Goal: Use online tool/utility: Use online tool/utility

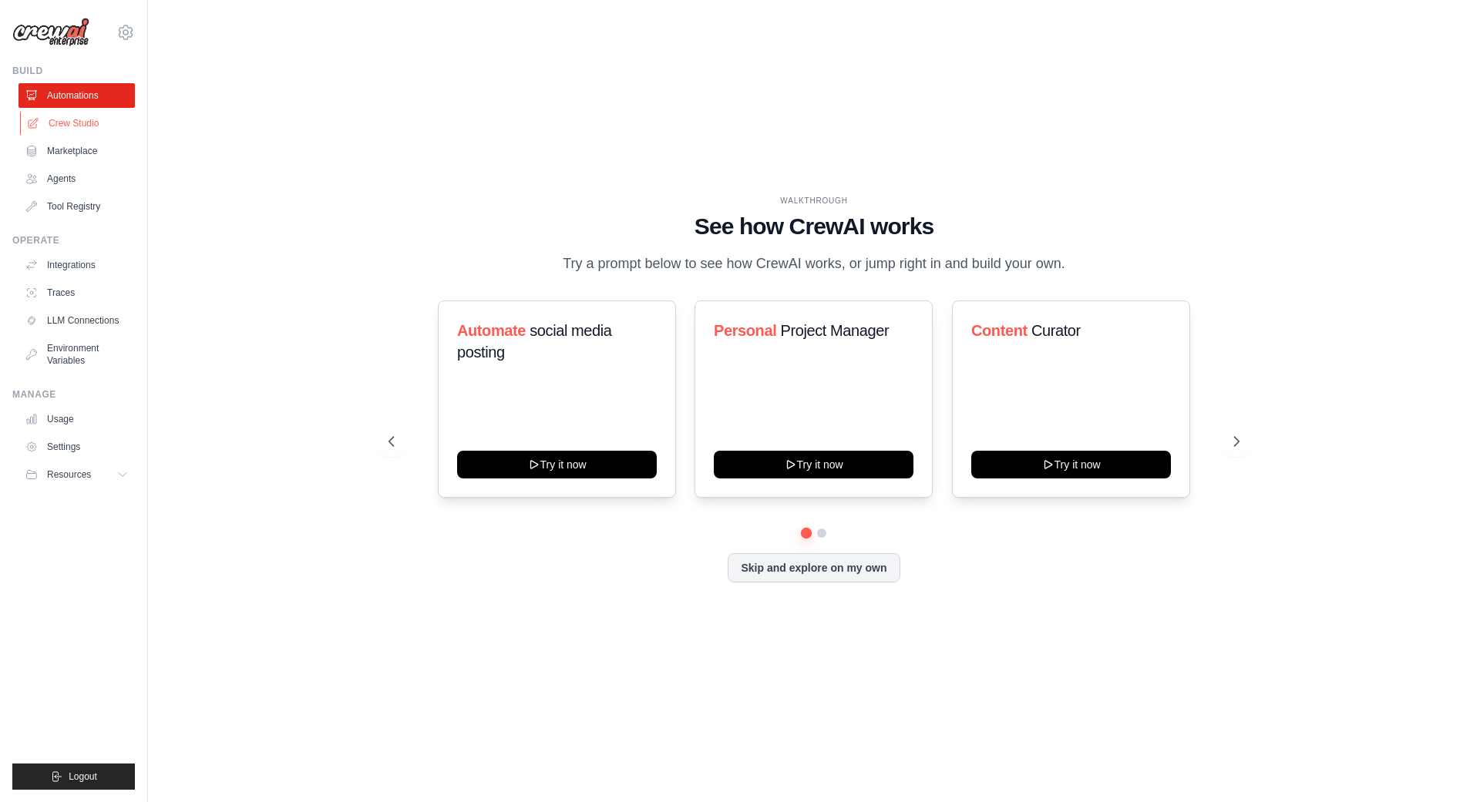
click at [80, 126] on link "Crew Studio" at bounding box center [78, 123] width 116 height 25
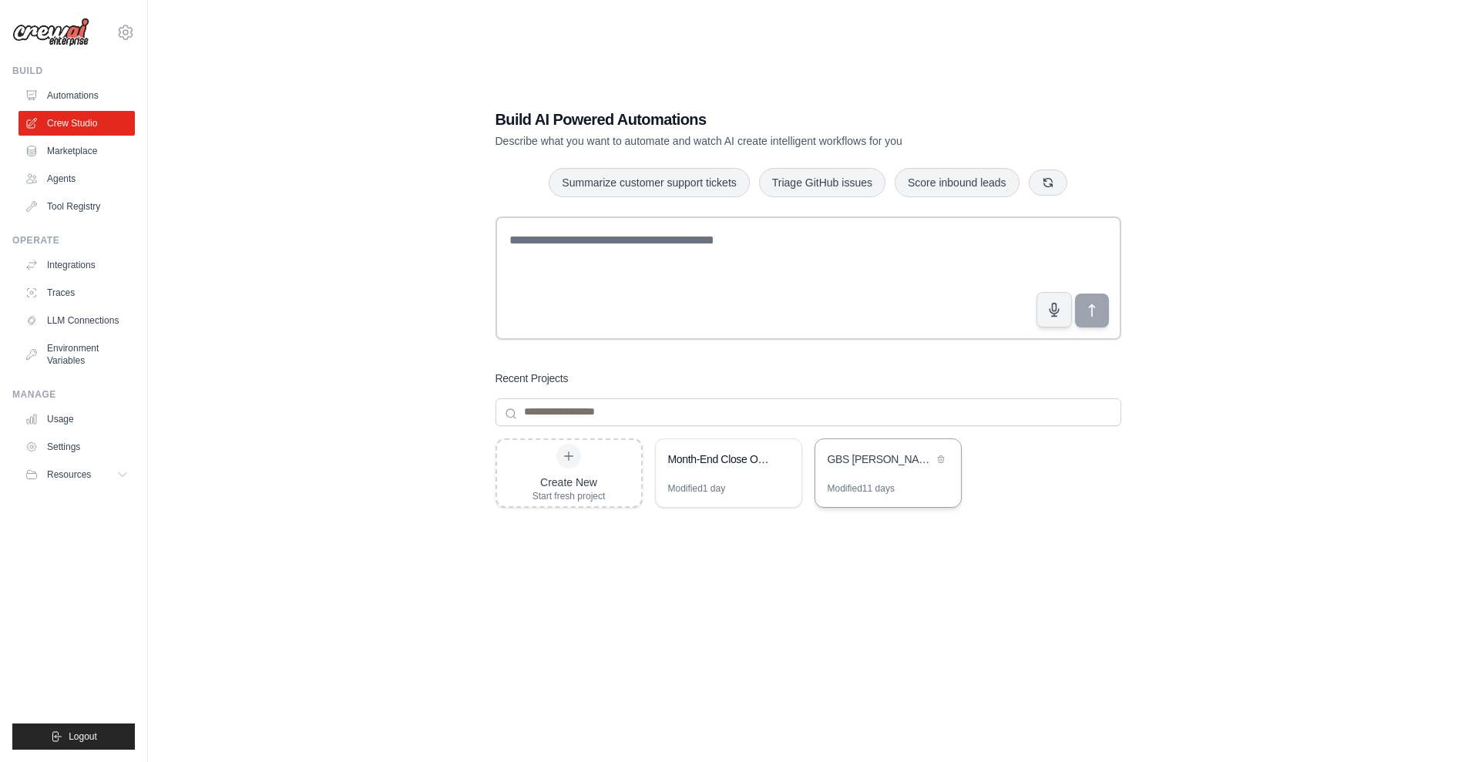
click at [886, 476] on div "GBS [PERSON_NAME] Generator" at bounding box center [889, 460] width 146 height 43
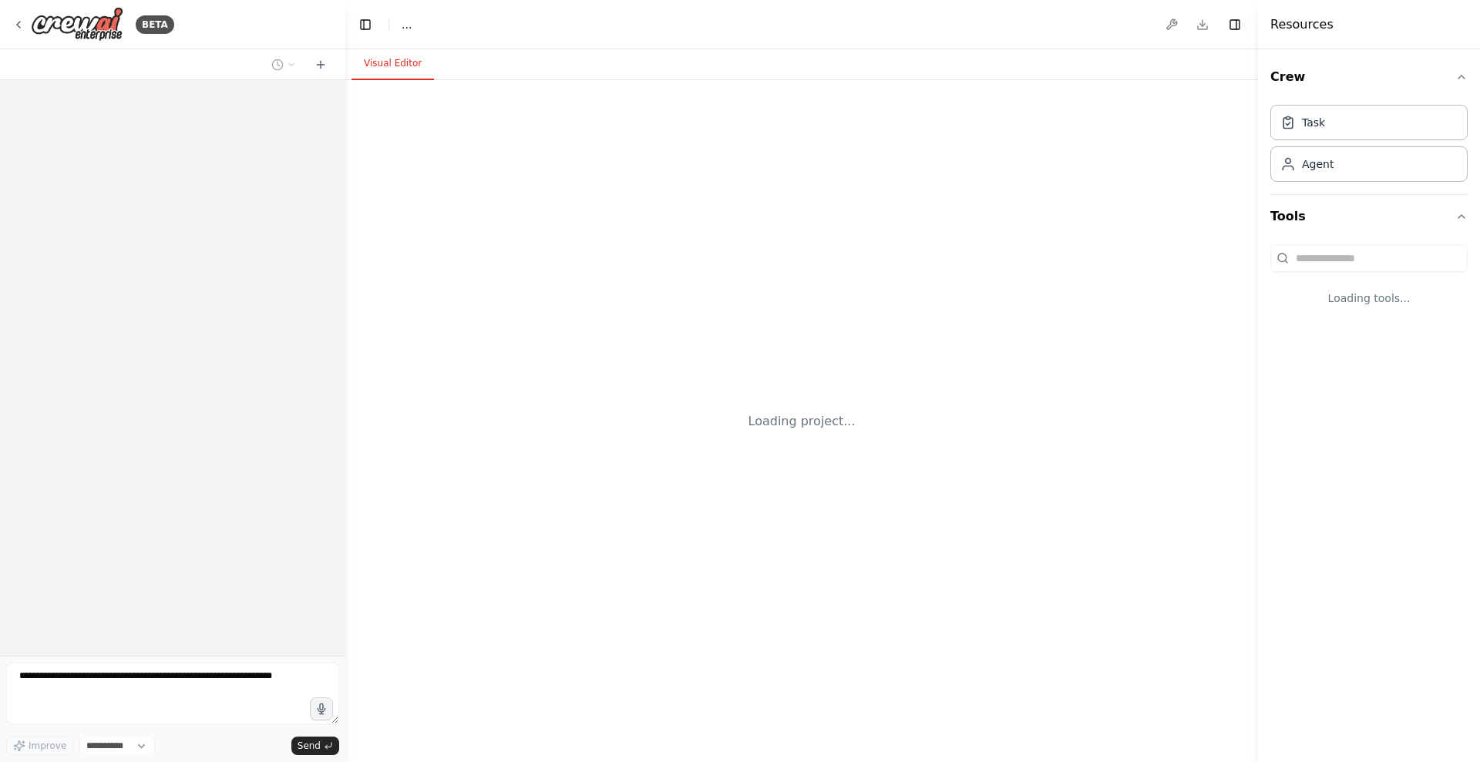
select select "****"
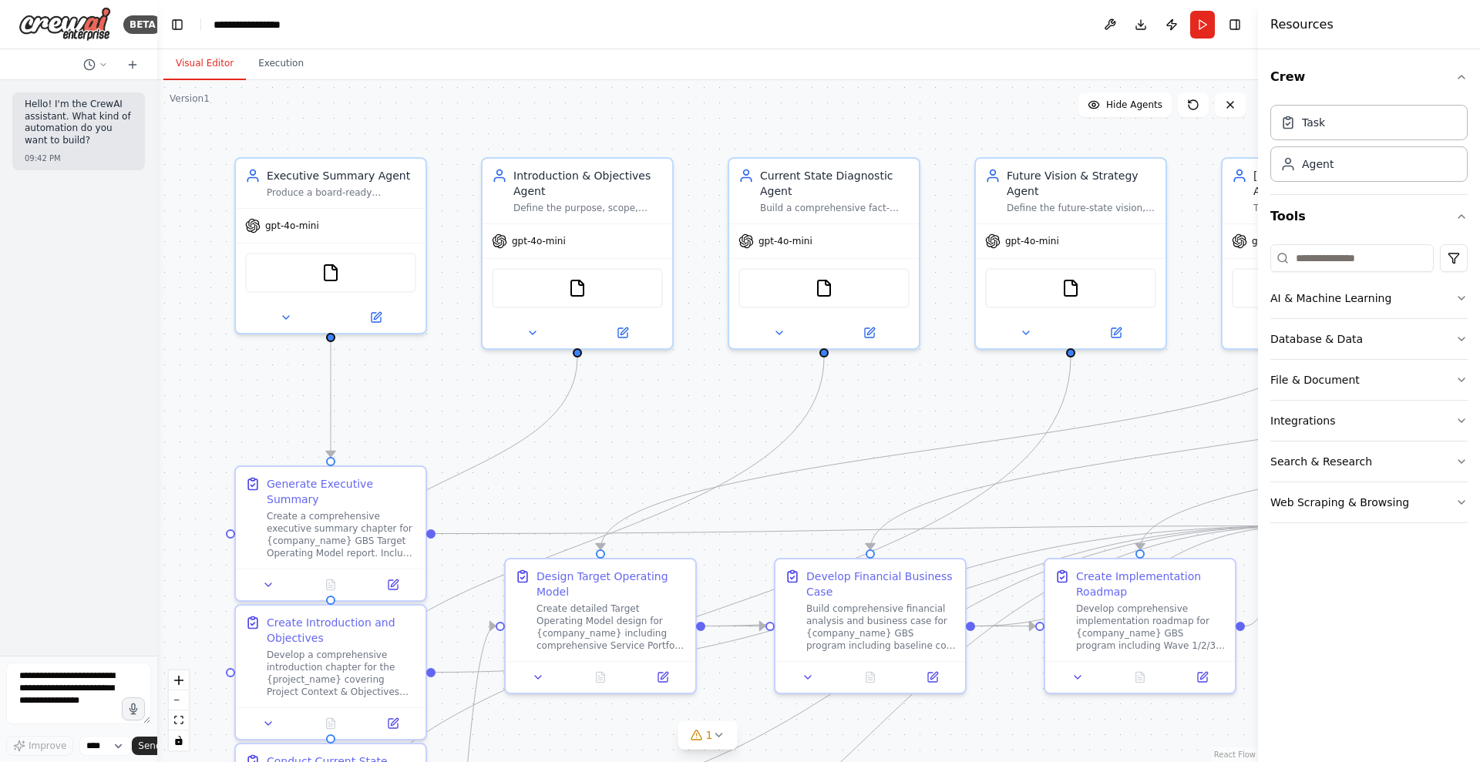
drag, startPoint x: 343, startPoint y: 261, endPoint x: 157, endPoint y: 262, distance: 185.8
click at [157, 262] on div "**********" at bounding box center [740, 381] width 1480 height 762
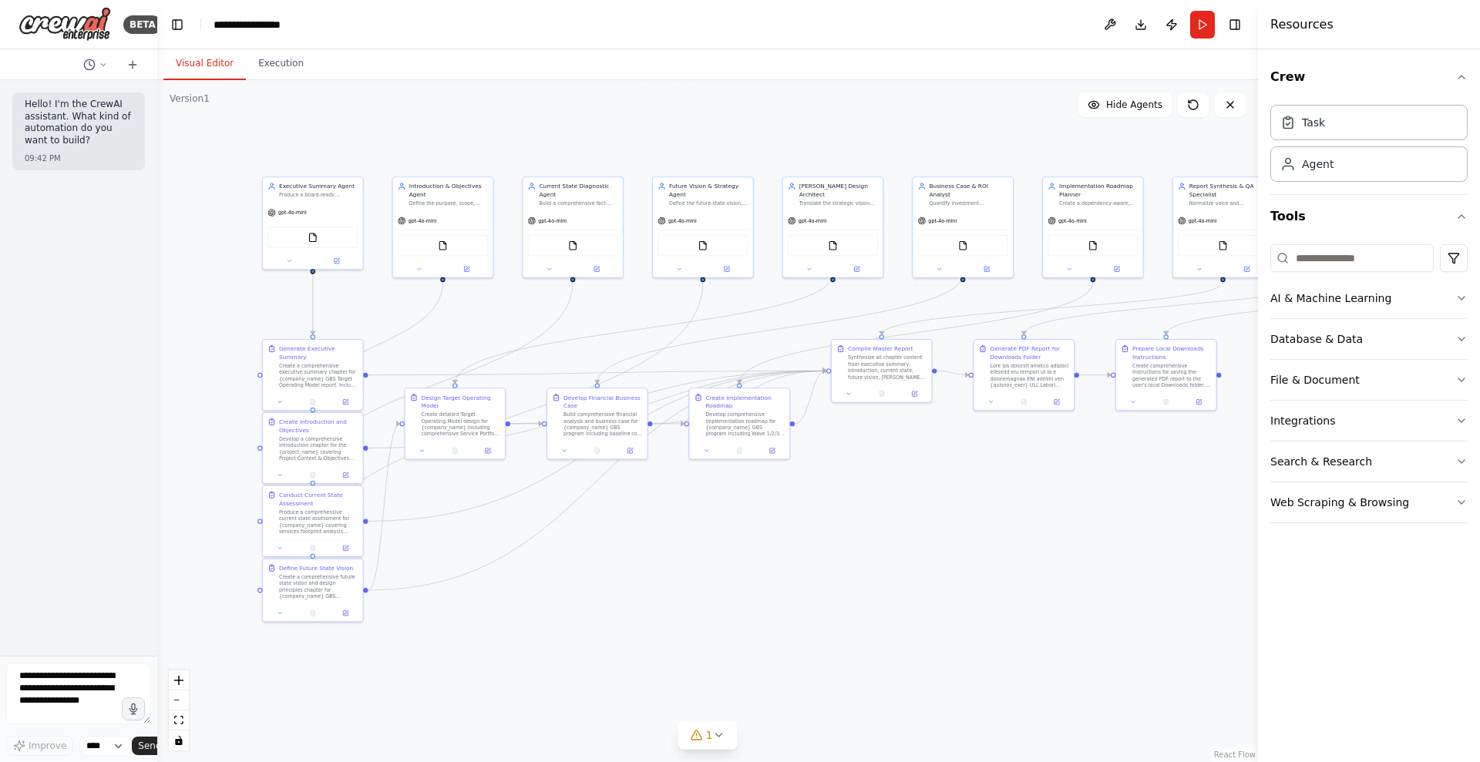
drag, startPoint x: 671, startPoint y: 392, endPoint x: 516, endPoint y: 299, distance: 181.5
click at [516, 299] on div ".deletable-edge-delete-btn { width: 20px; height: 20px; border: 0px solid #ffff…" at bounding box center [707, 421] width 1101 height 682
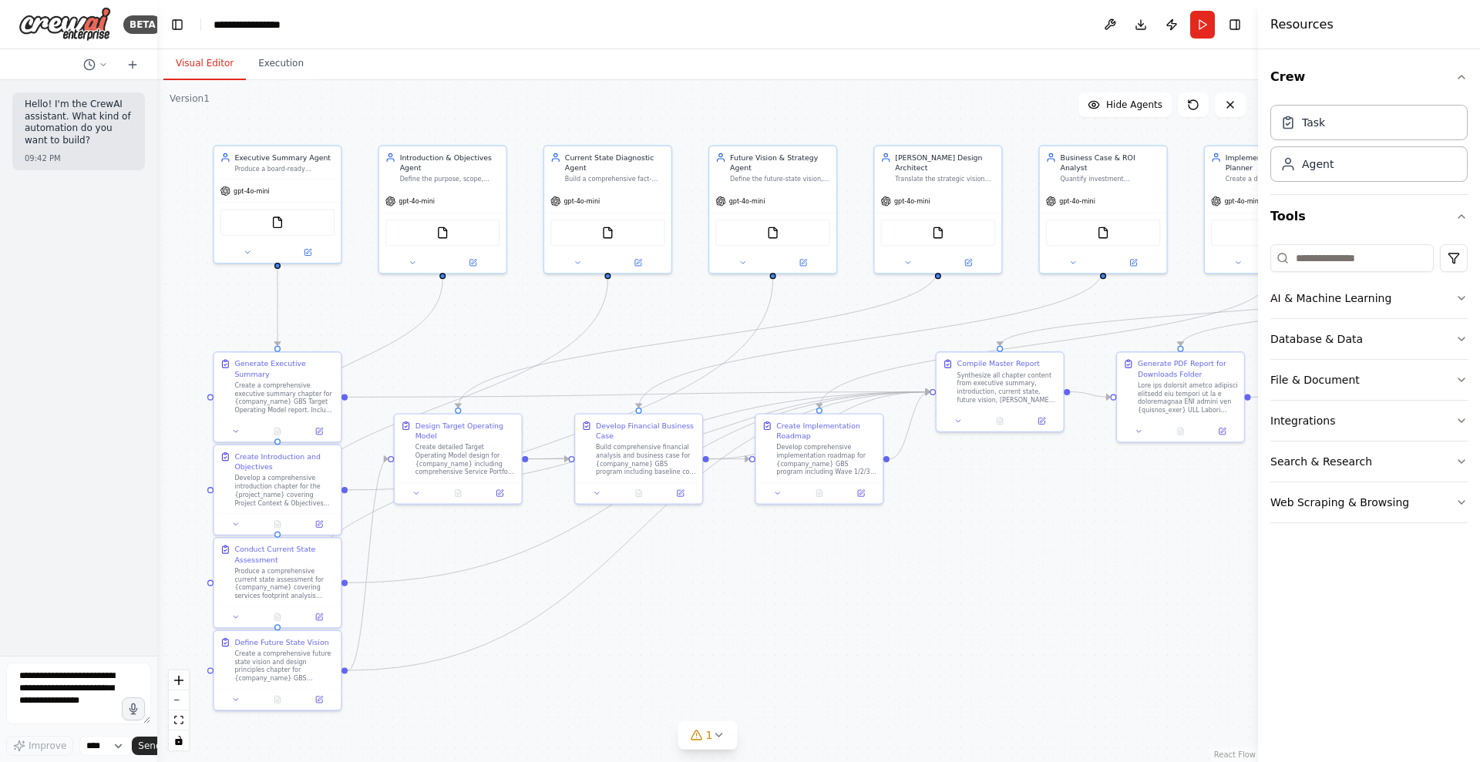
drag, startPoint x: 511, startPoint y: 308, endPoint x: 530, endPoint y: 311, distance: 19.5
click at [530, 311] on div ".deletable-edge-delete-btn { width: 20px; height: 20px; border: 0px solid #ffff…" at bounding box center [707, 421] width 1101 height 682
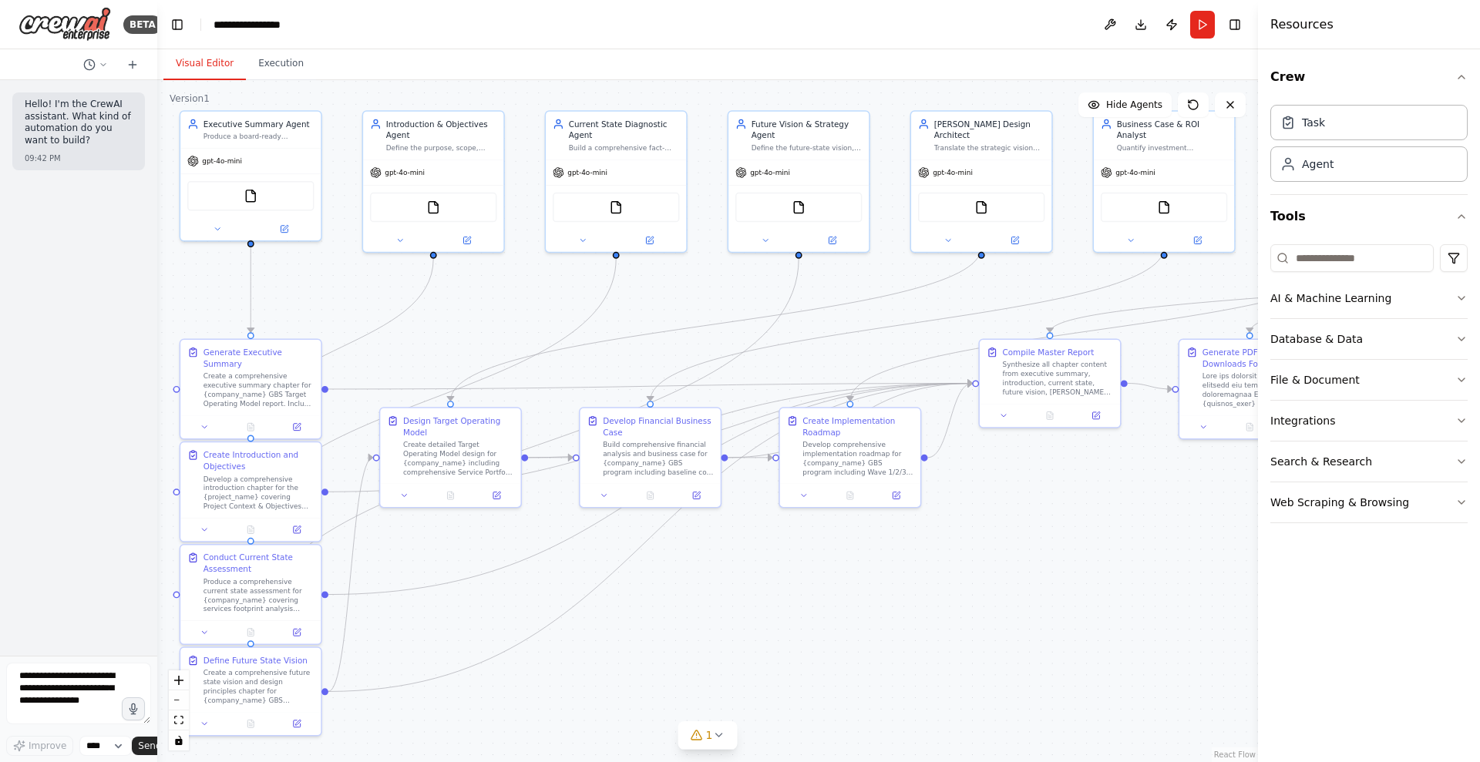
drag, startPoint x: 513, startPoint y: 322, endPoint x: 513, endPoint y: 305, distance: 17.0
click at [513, 305] on div ".deletable-edge-delete-btn { width: 20px; height: 20px; border: 0px solid #ffff…" at bounding box center [707, 421] width 1101 height 682
click at [1348, 295] on div "AI & Machine Learning" at bounding box center [1330, 298] width 121 height 15
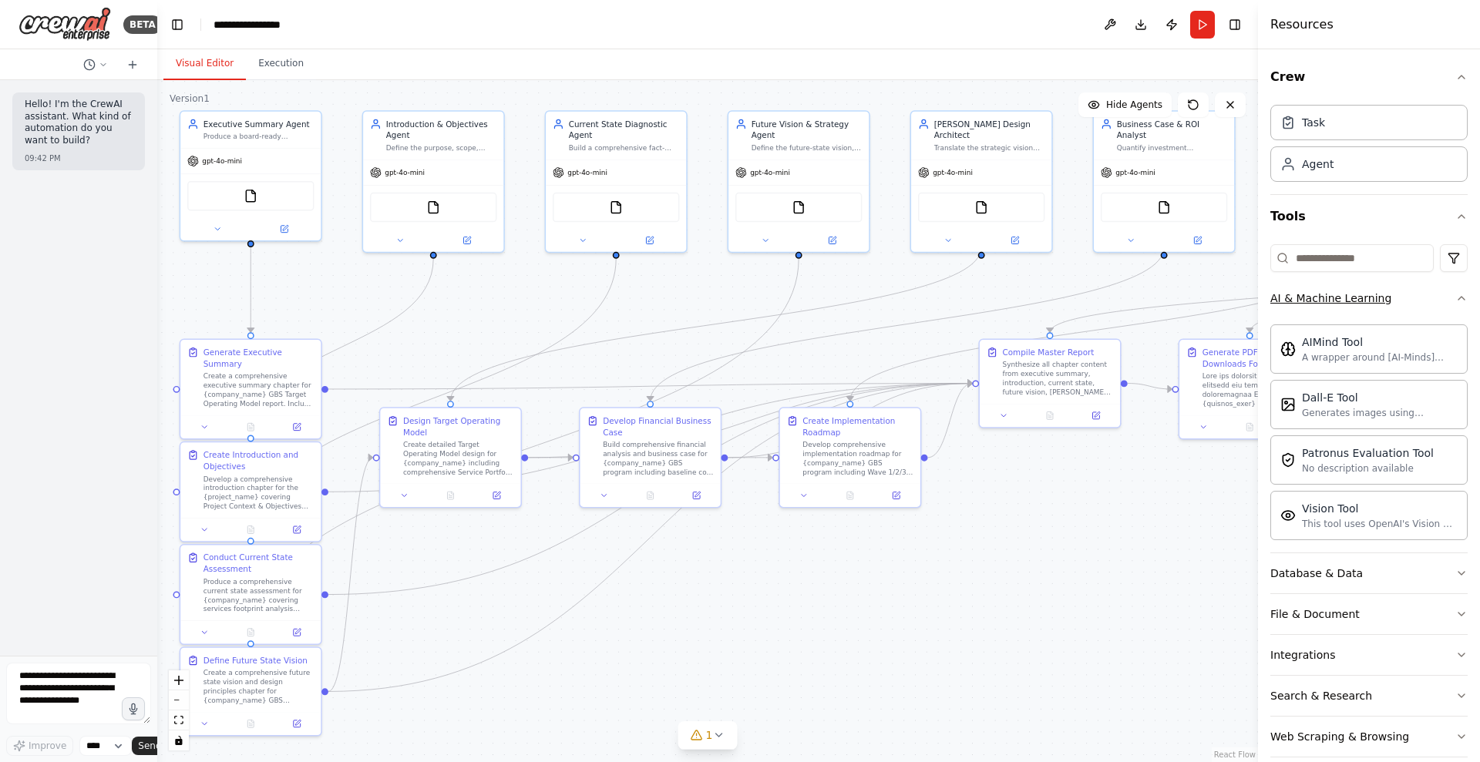
click at [1348, 295] on div "AI & Machine Learning" at bounding box center [1330, 298] width 121 height 15
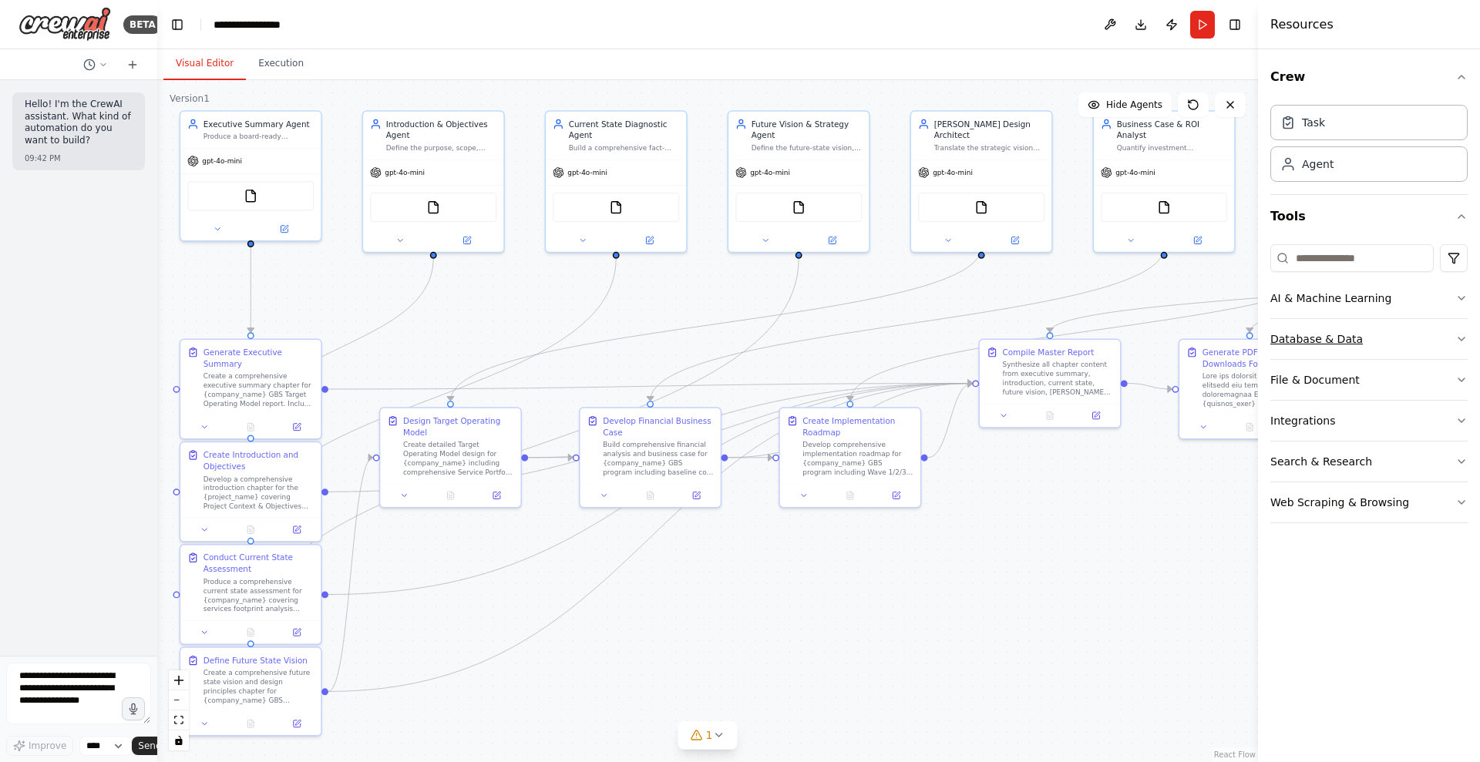
click at [1344, 341] on div "Database & Data" at bounding box center [1316, 338] width 92 height 15
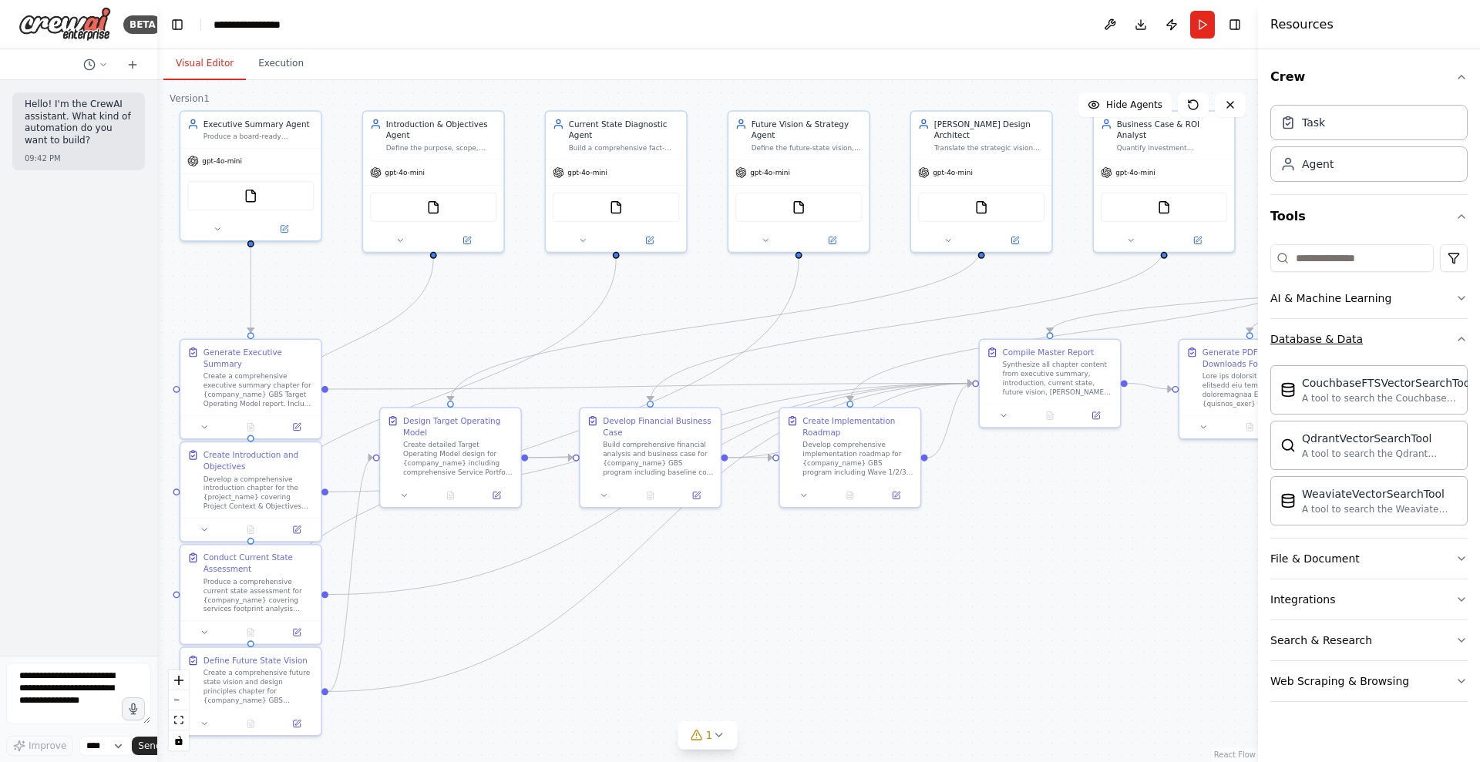
click at [1344, 341] on div "Database & Data" at bounding box center [1316, 338] width 92 height 15
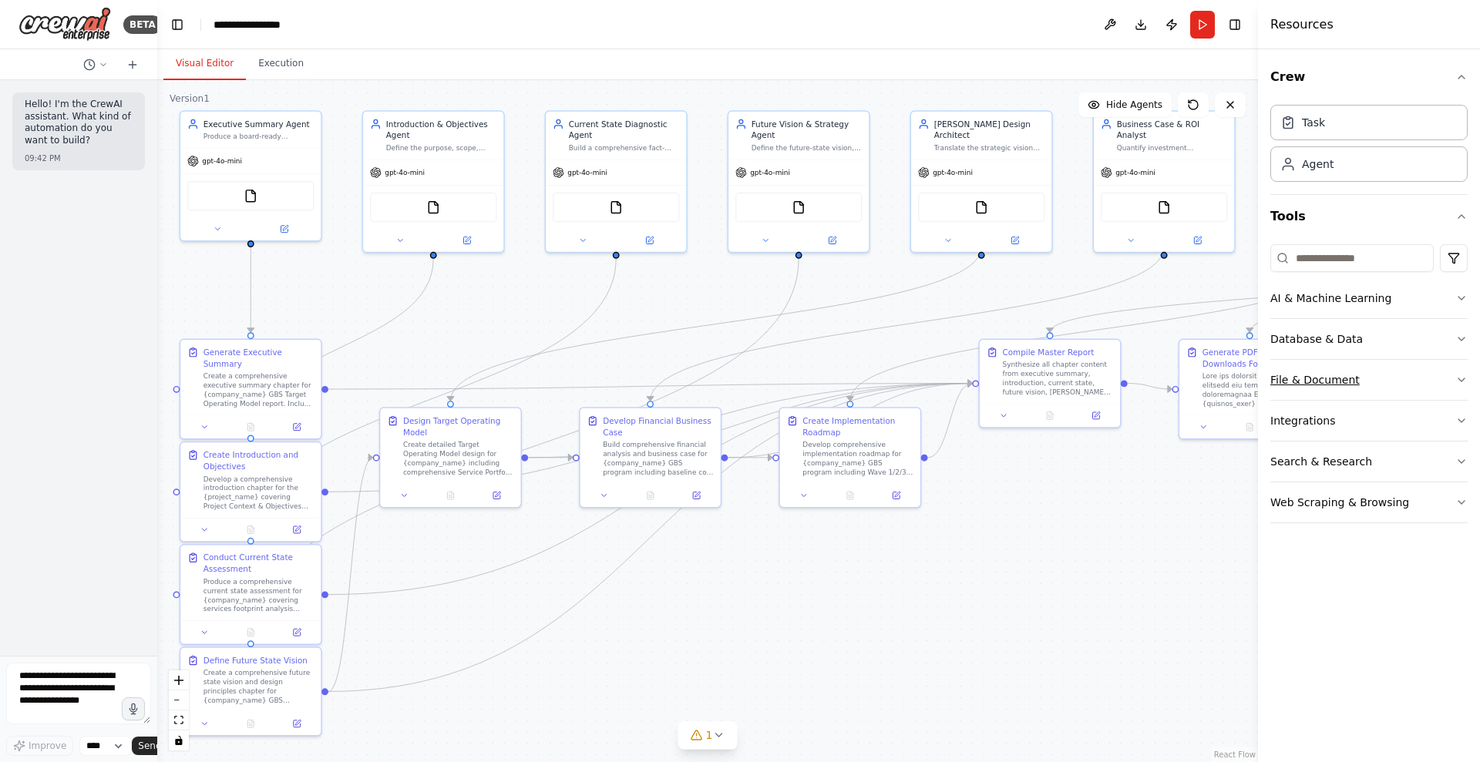
click at [1340, 383] on div "File & Document" at bounding box center [1314, 379] width 89 height 15
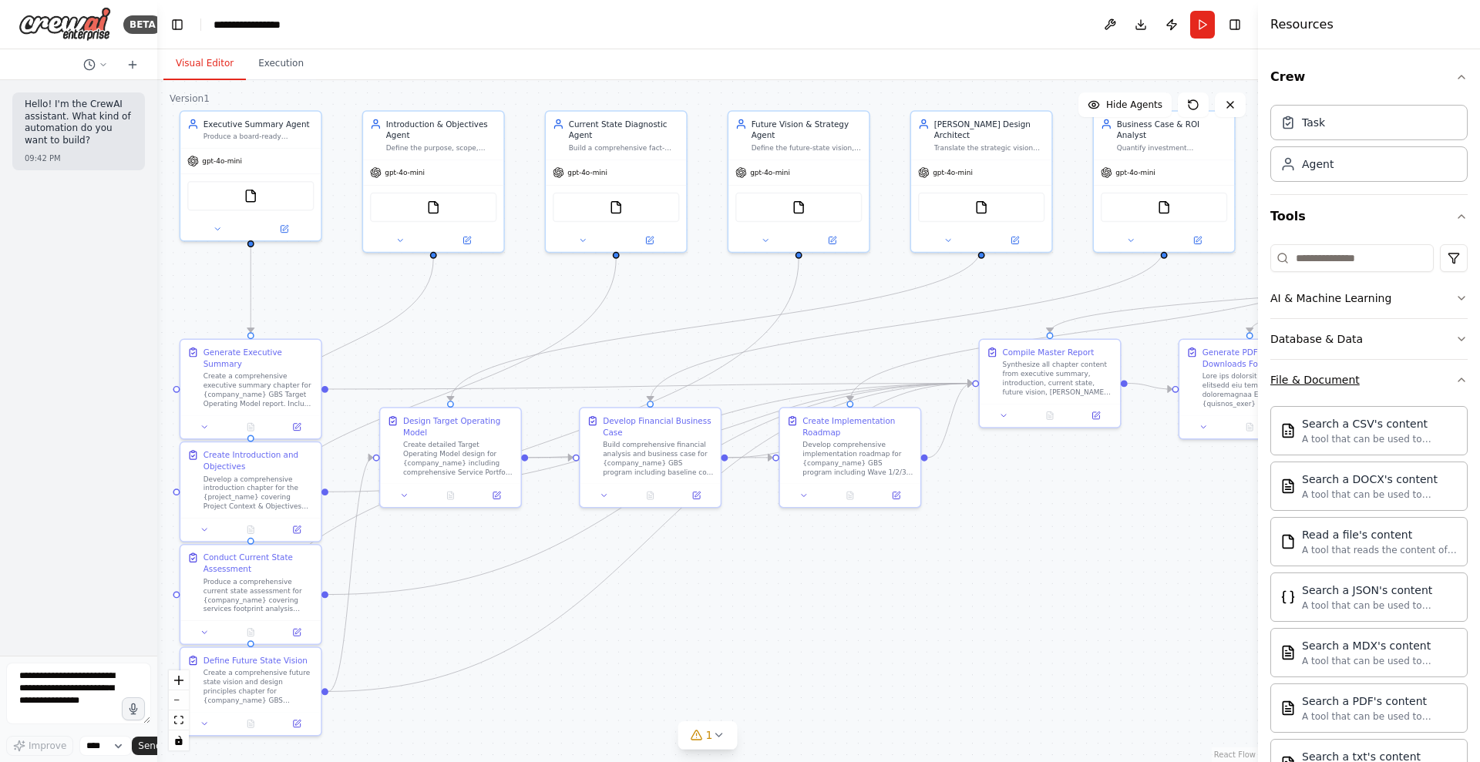
click at [1340, 383] on div "File & Document" at bounding box center [1314, 379] width 89 height 15
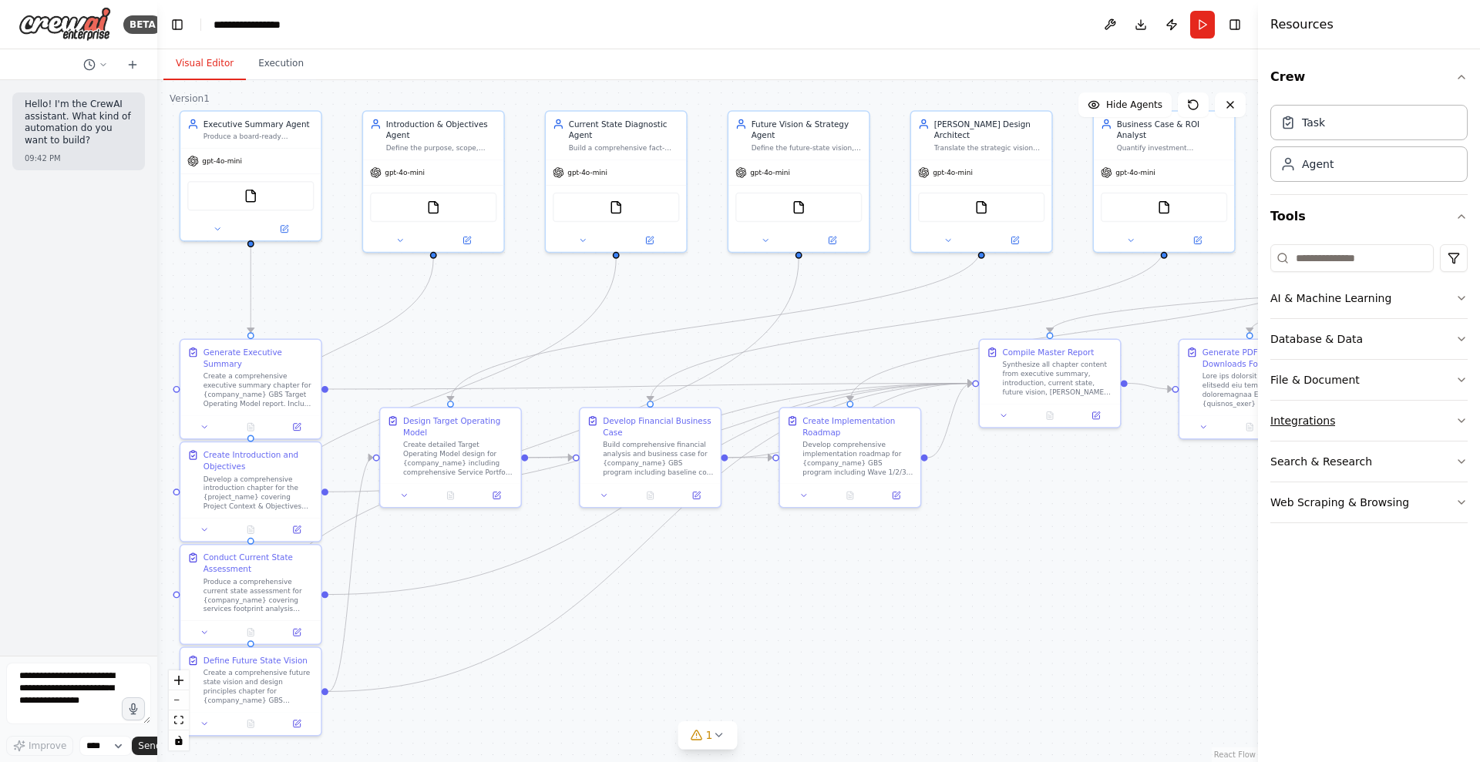
click at [1331, 425] on div "Integrations" at bounding box center [1302, 420] width 65 height 15
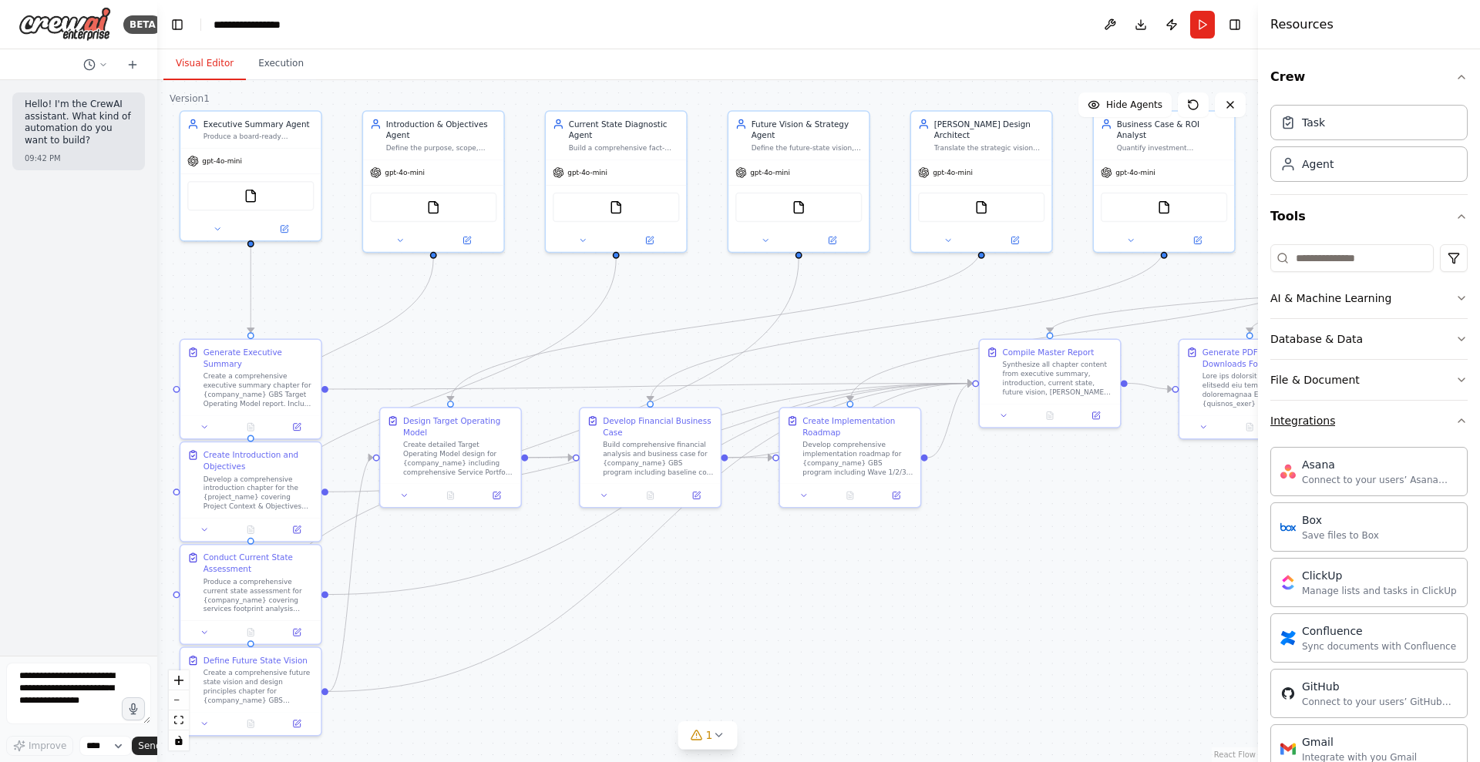
click at [1331, 425] on div "Integrations" at bounding box center [1302, 420] width 65 height 15
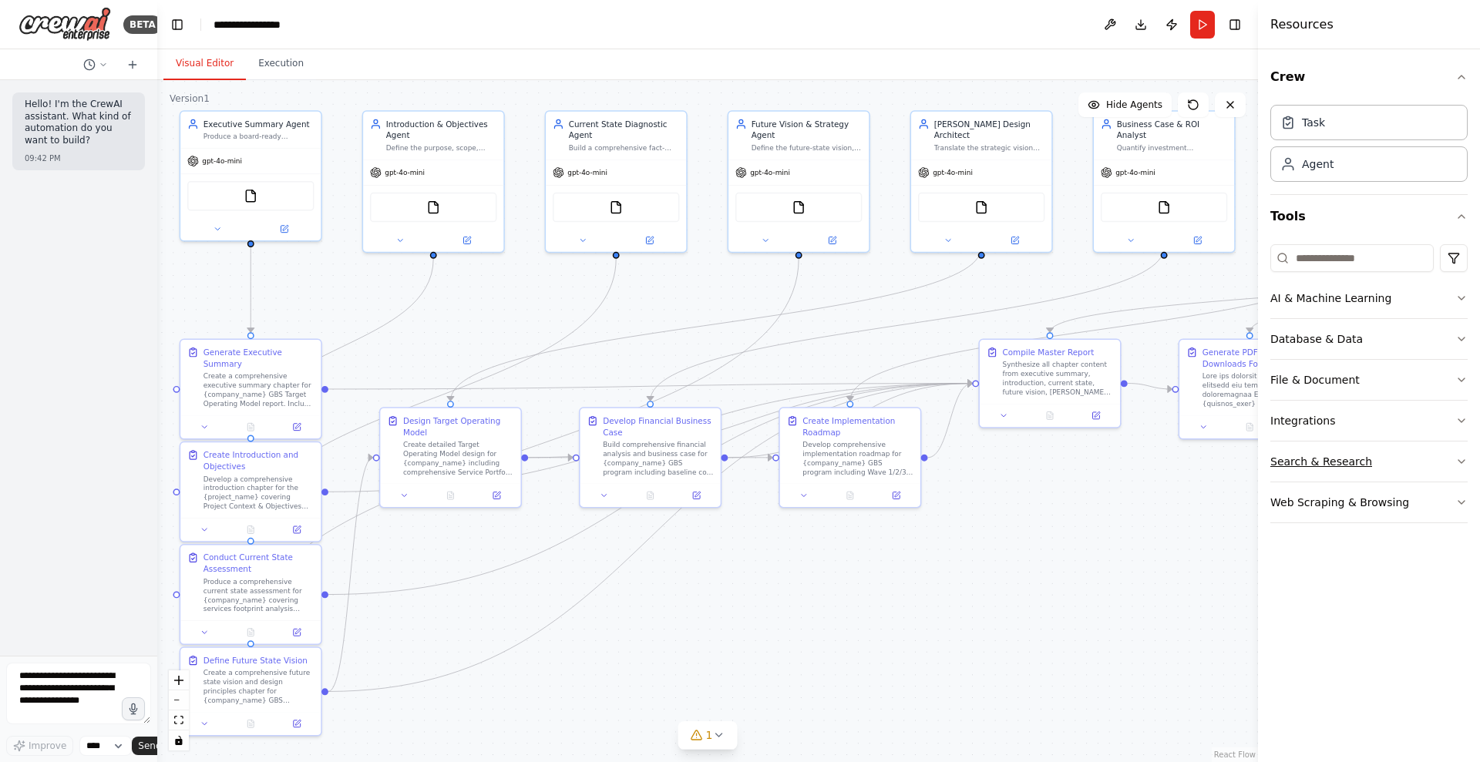
click at [1332, 456] on div "Search & Research" at bounding box center [1321, 461] width 102 height 15
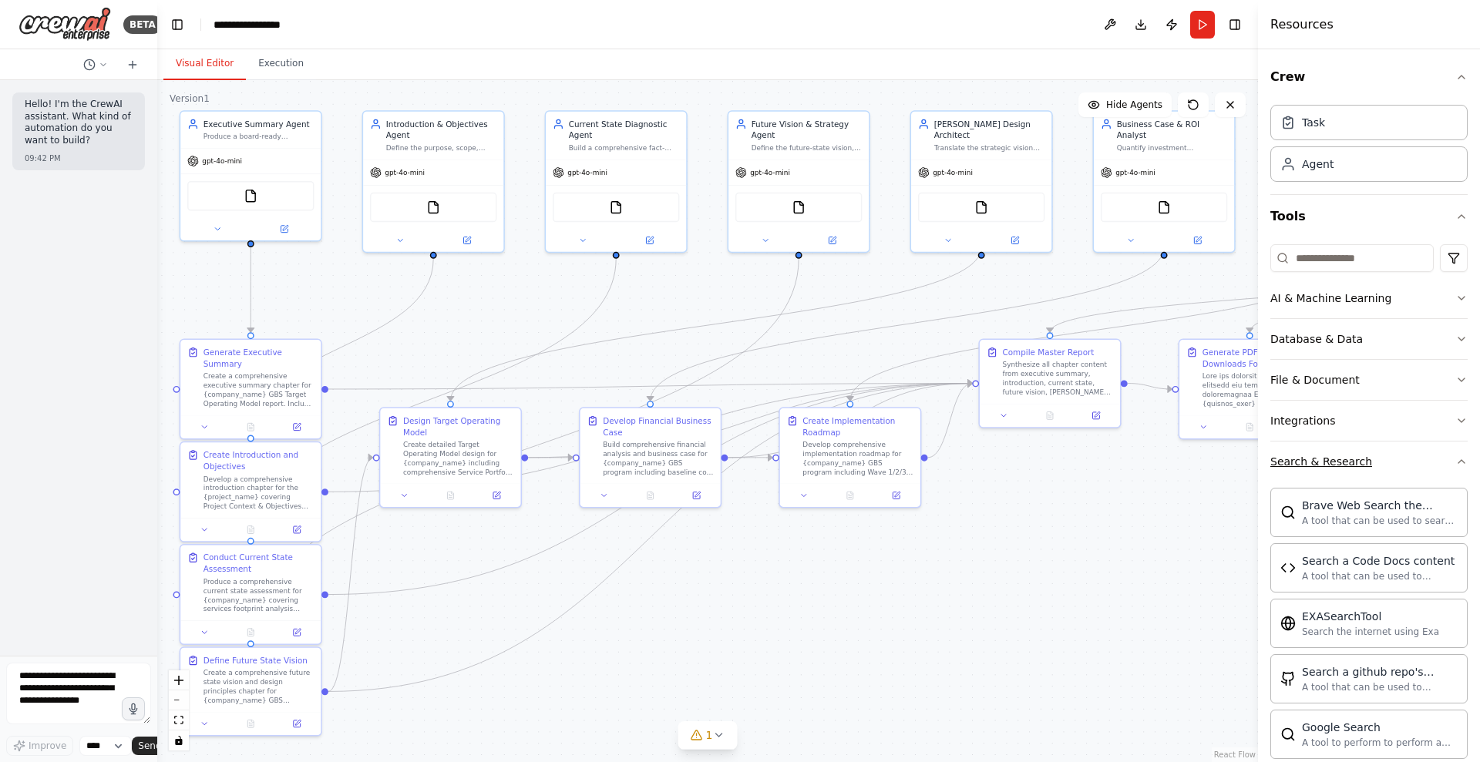
click at [1332, 456] on div "Search & Research" at bounding box center [1321, 461] width 102 height 15
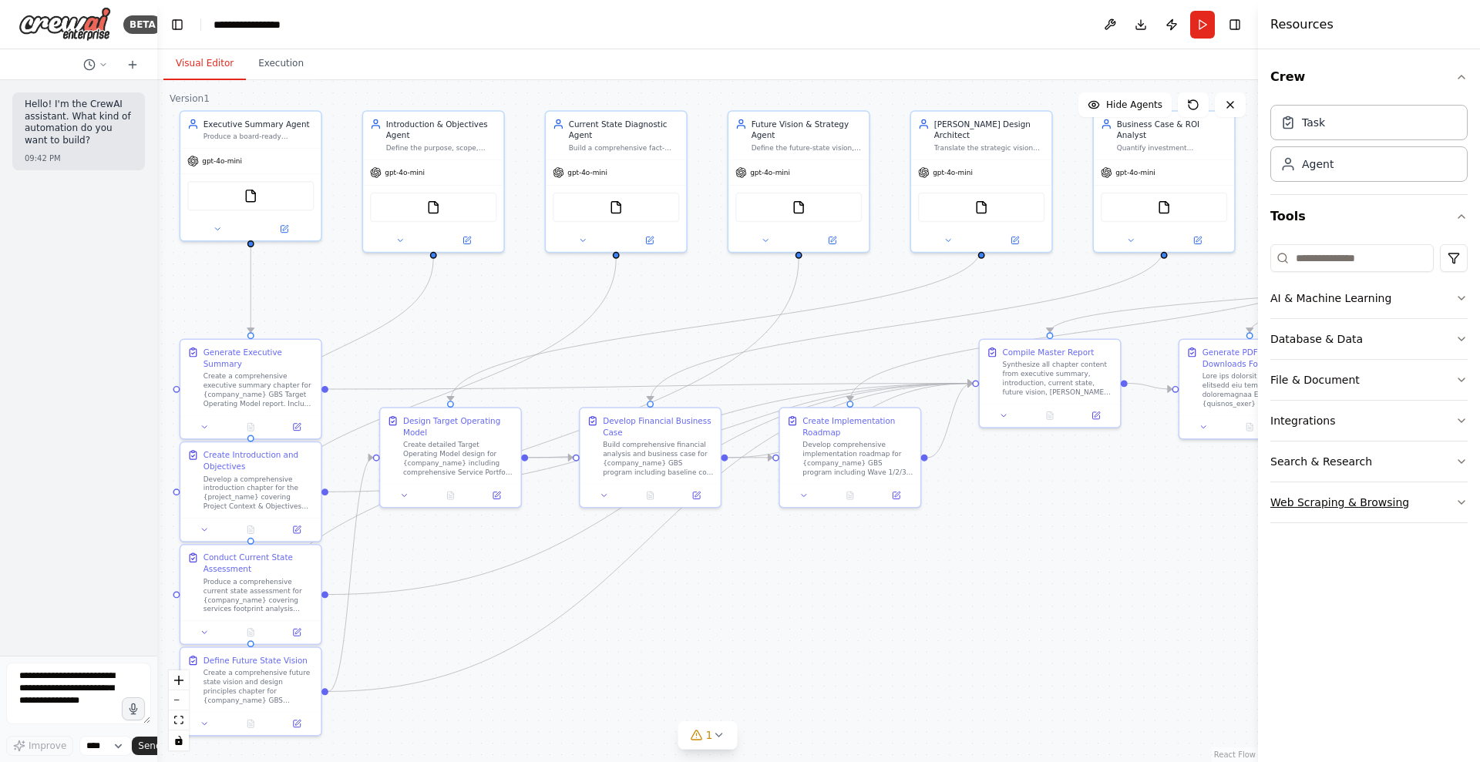
click at [1317, 508] on div "Web Scraping & Browsing" at bounding box center [1339, 502] width 139 height 15
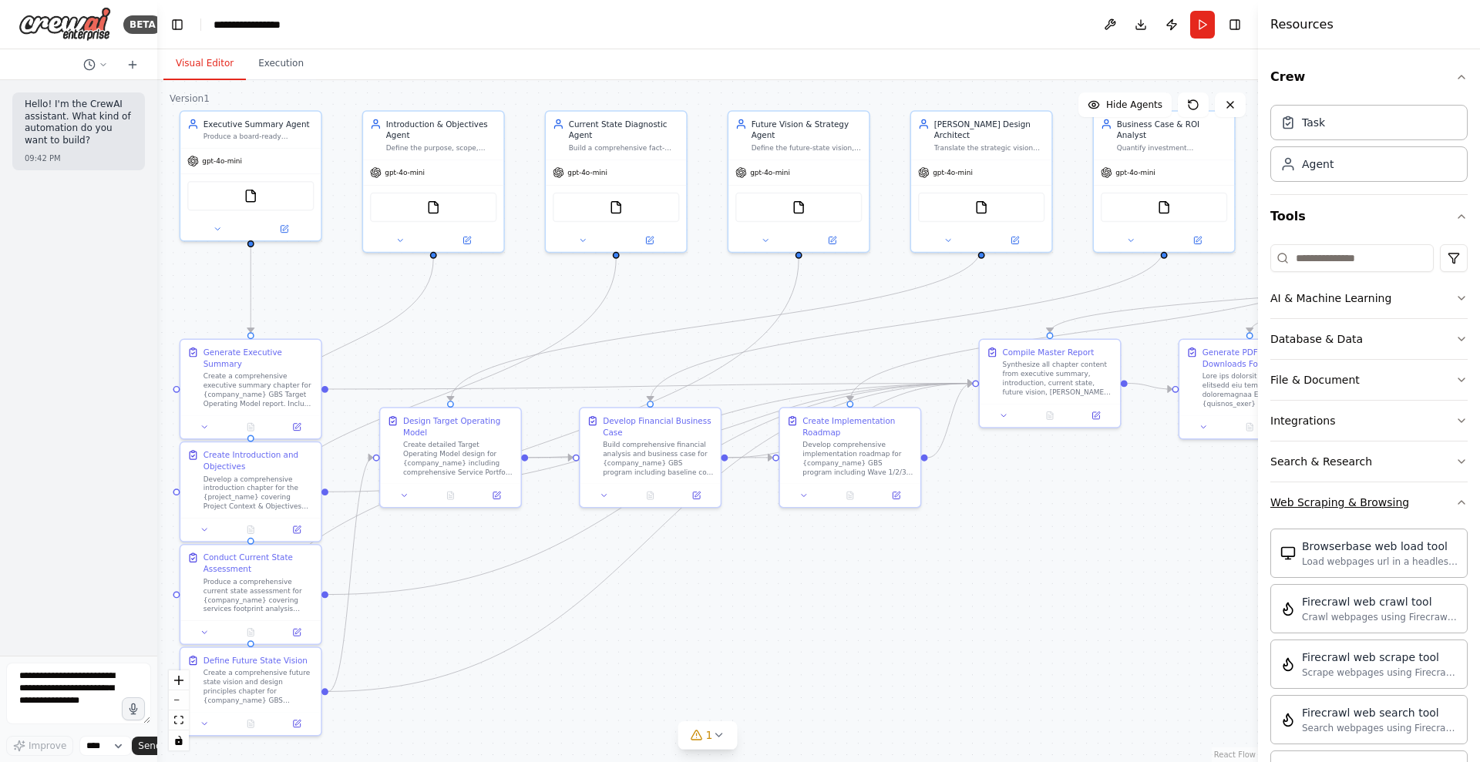
click at [1317, 507] on div "Web Scraping & Browsing" at bounding box center [1339, 502] width 139 height 15
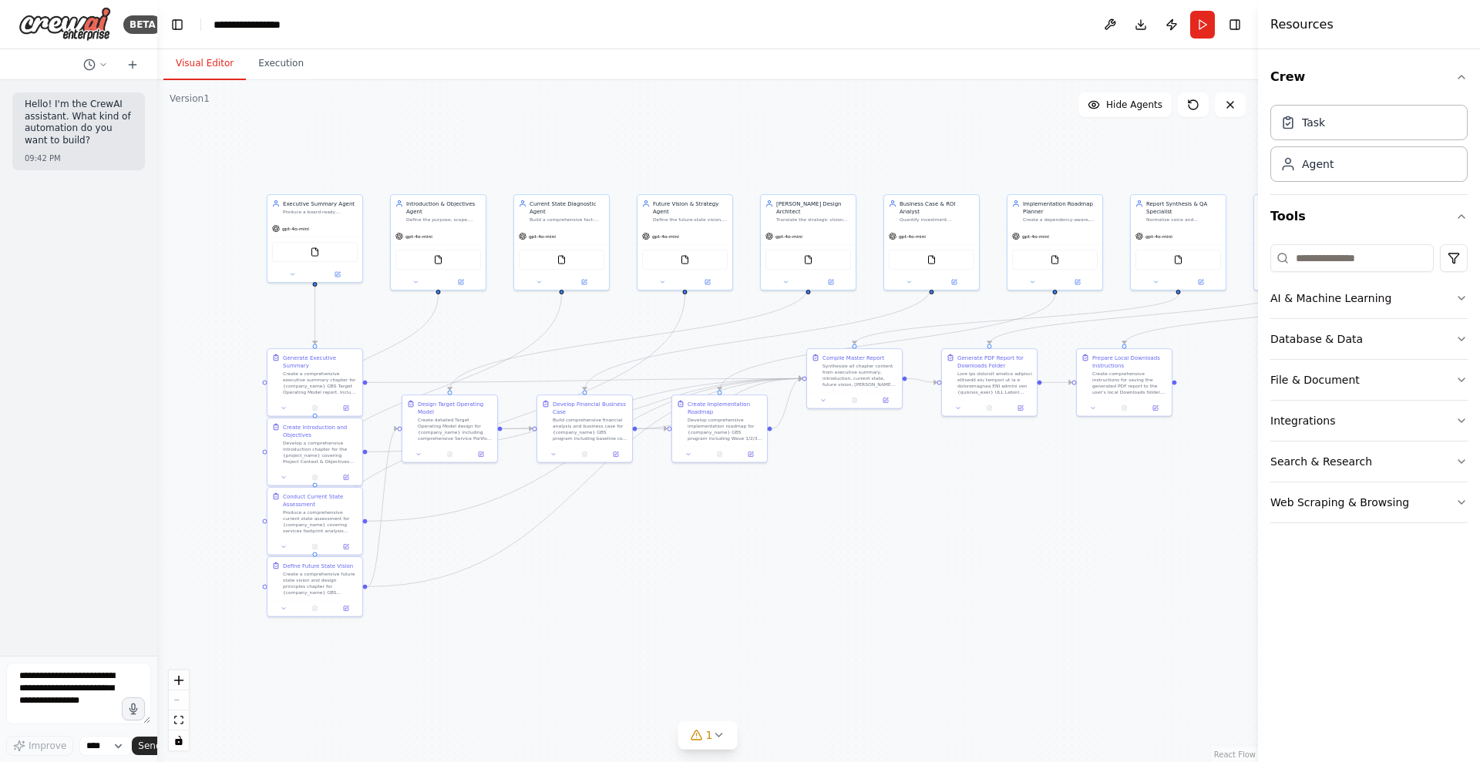
drag, startPoint x: 1090, startPoint y: 560, endPoint x: 920, endPoint y: 505, distance: 178.9
click at [920, 505] on div ".deletable-edge-delete-btn { width: 20px; height: 20px; border: 0px solid #ffff…" at bounding box center [707, 421] width 1101 height 682
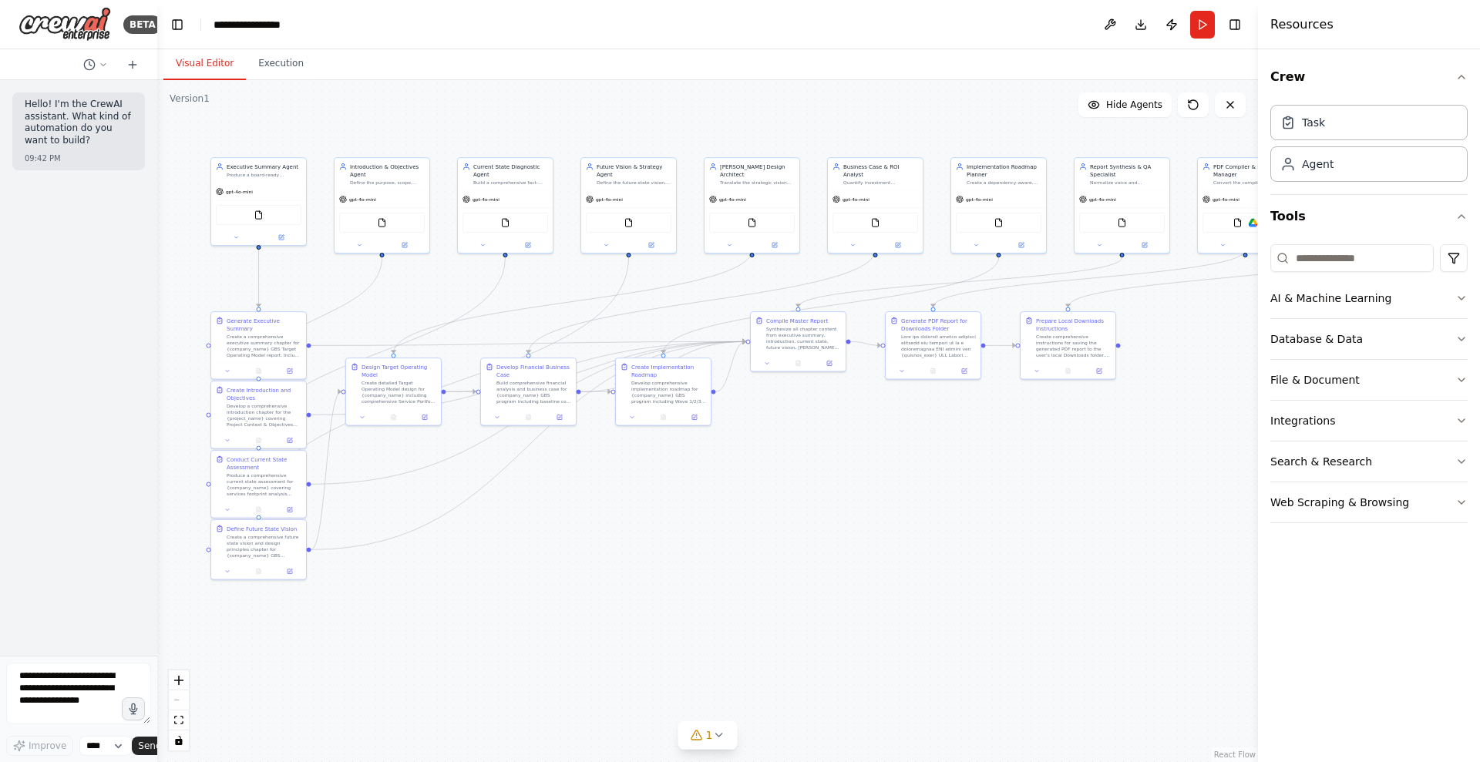
drag, startPoint x: 950, startPoint y: 550, endPoint x: 893, endPoint y: 513, distance: 67.3
click at [893, 513] on div ".deletable-edge-delete-btn { width: 20px; height: 20px; border: 0px solid #ffff…" at bounding box center [707, 421] width 1101 height 682
